Goal: Check status

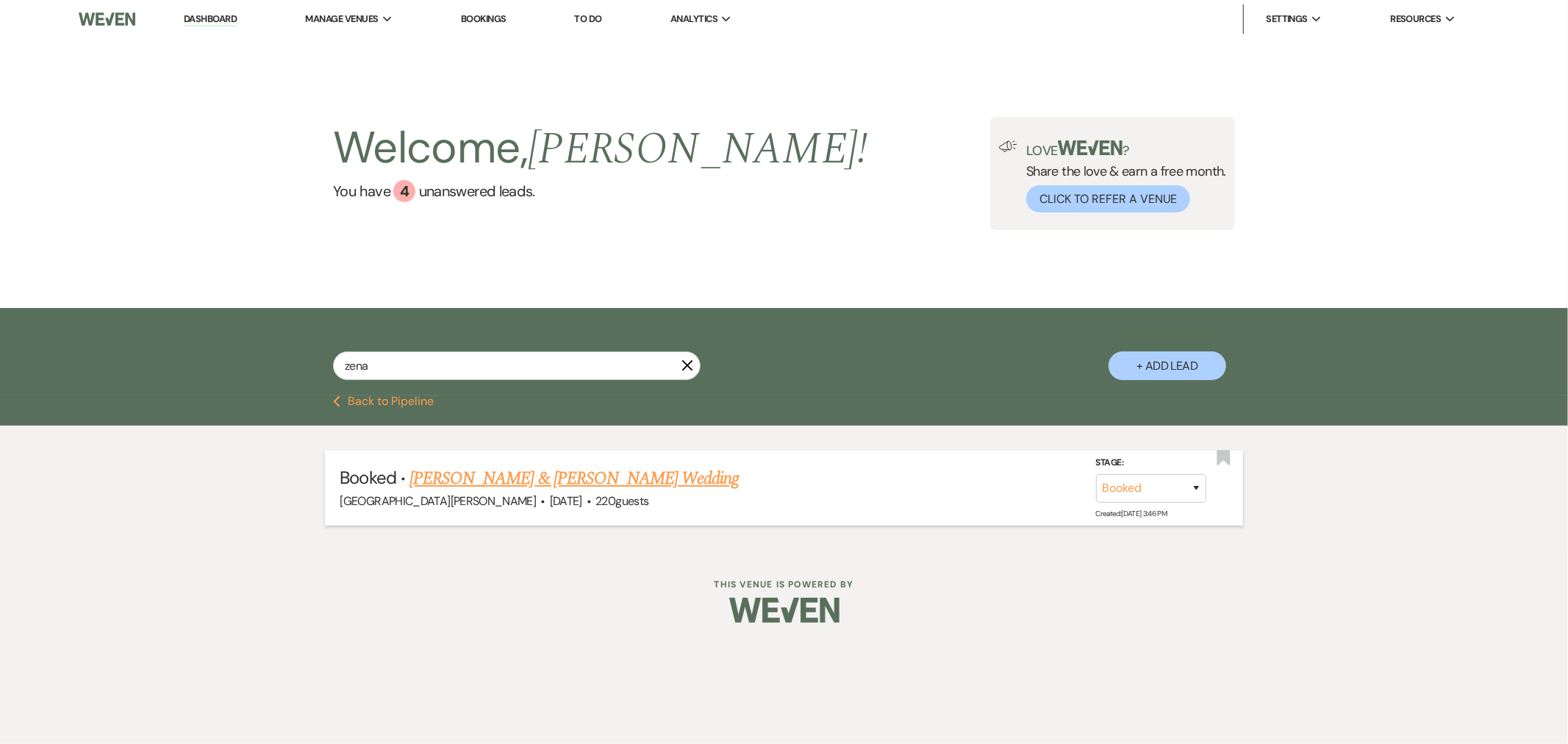
click at [555, 469] on link "[PERSON_NAME] & [PERSON_NAME] Wedding" at bounding box center [574, 478] width 330 height 26
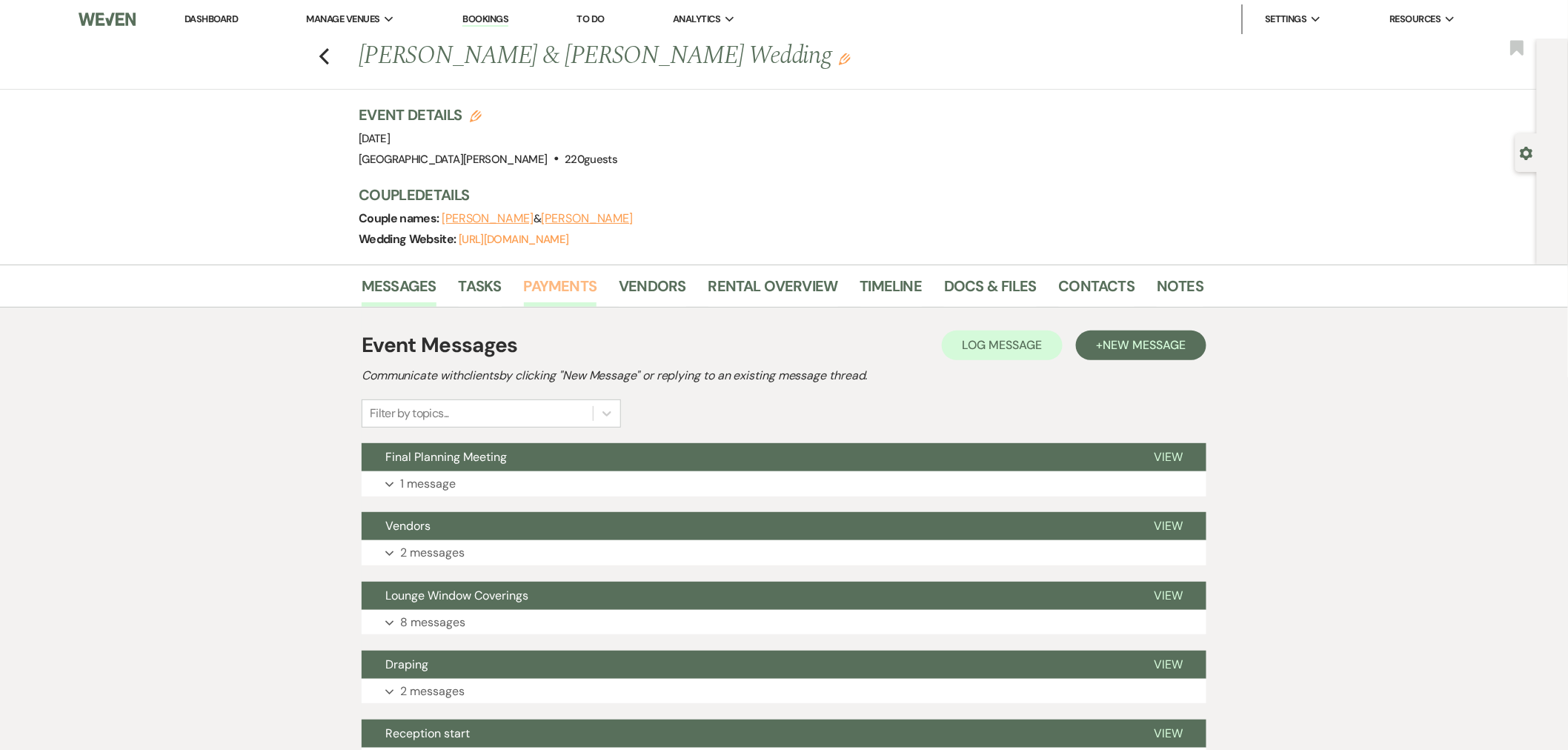
click at [591, 293] on link "Payments" at bounding box center [560, 290] width 74 height 33
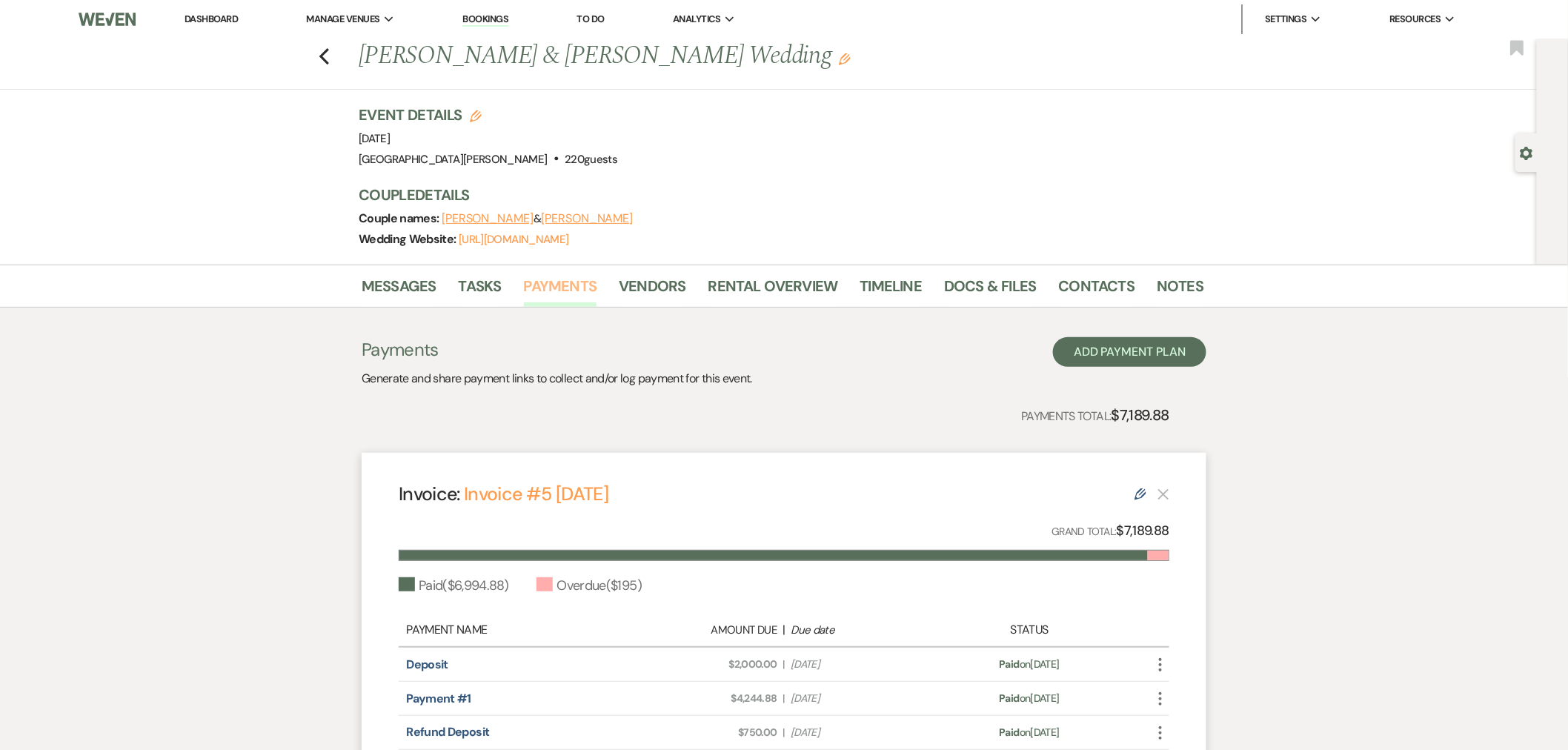
scroll to position [211, 0]
